Goal: Find specific page/section: Find specific page/section

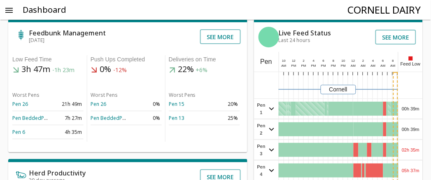
scroll to position [9, 0]
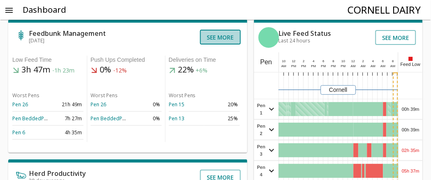
click at [224, 37] on button "See more" at bounding box center [220, 37] width 41 height 15
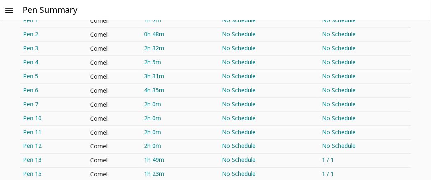
scroll to position [139, 0]
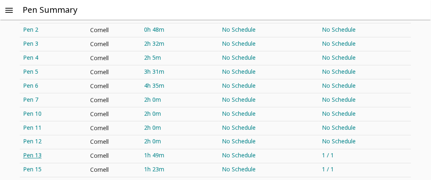
click at [30, 155] on link "Pen 13" at bounding box center [53, 157] width 67 height 14
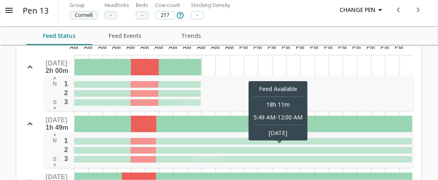
scroll to position [59, 0]
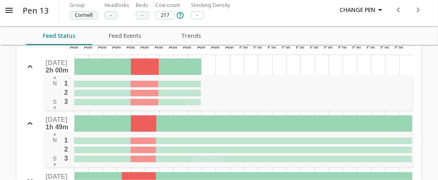
click at [34, 13] on h5 "Pen 13" at bounding box center [36, 10] width 26 height 11
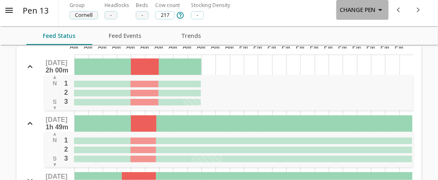
click at [377, 8] on icon "button" at bounding box center [381, 10] width 10 height 10
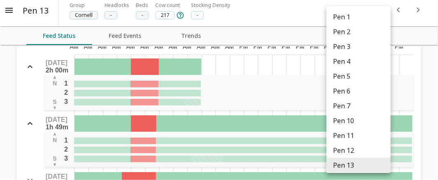
click at [5, 7] on div at bounding box center [219, 90] width 438 height 180
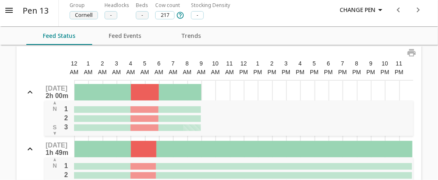
scroll to position [34, 0]
click at [297, 10] on div "Pen 13 Group Cornell Headlocks - Beds - Cow count 217 Stocking Density - Change…" at bounding box center [217, 10] width 422 height 20
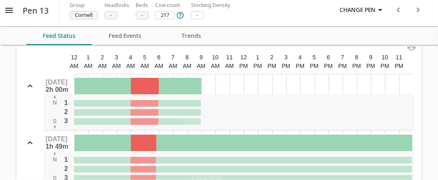
scroll to position [40, 0]
